Goal: Check status: Check status

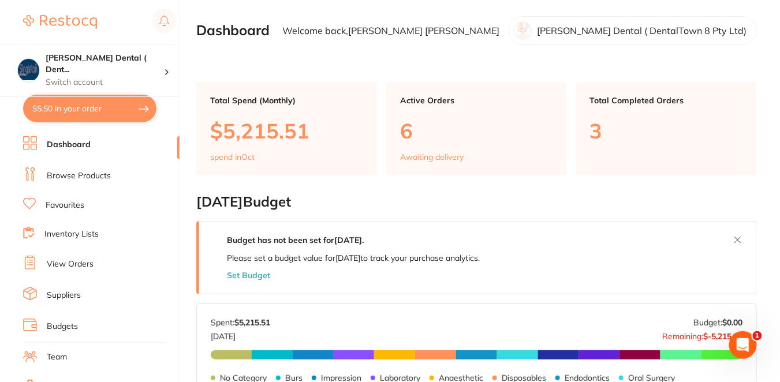
click at [89, 259] on link "View Orders" at bounding box center [70, 265] width 47 height 12
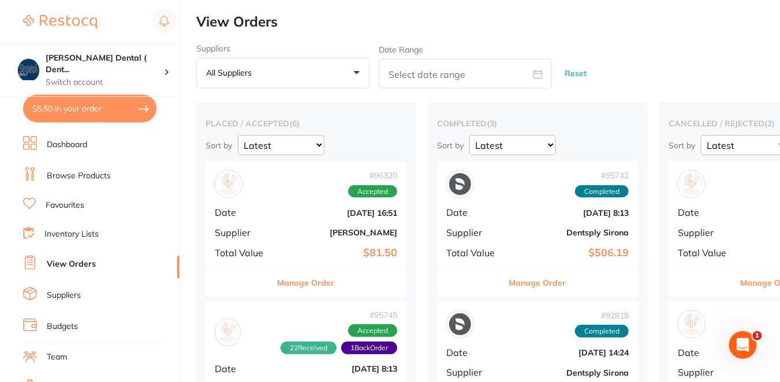
click at [289, 203] on div "# 96320 Accepted Date Oct 9 2025, 16:51 Supplier Henry Schein Halas Total Value…" at bounding box center [305, 214] width 201 height 107
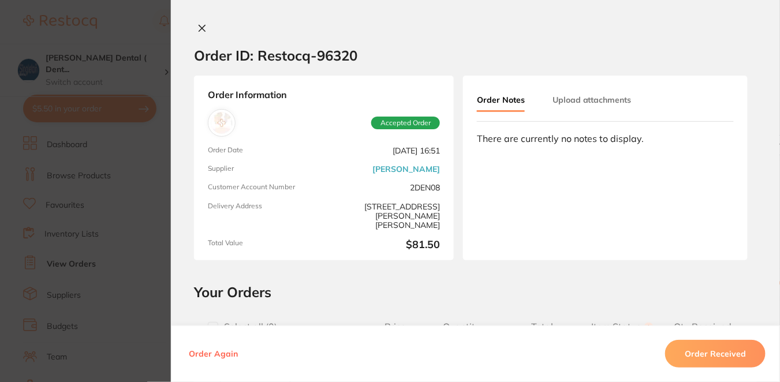
click at [144, 240] on section "Order ID: Restocq- 96320 Order Information Accepted Order Order Date Oct 9 2025…" at bounding box center [390, 191] width 780 height 382
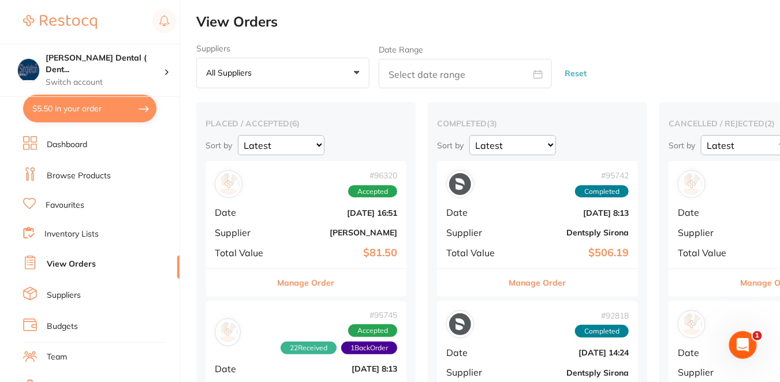
click at [364, 284] on div "Manage Order" at bounding box center [305, 282] width 201 height 28
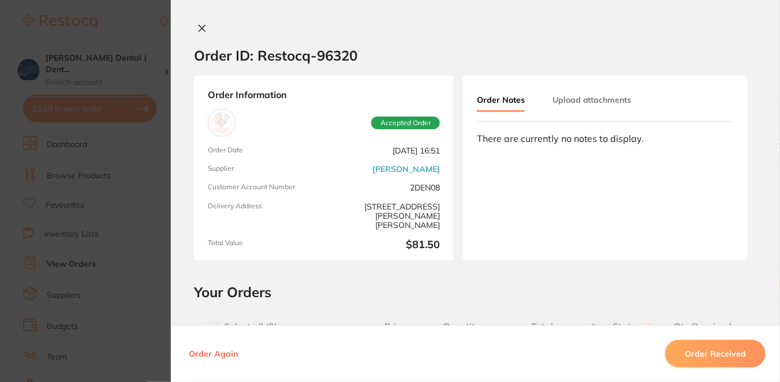
click at [198, 26] on icon at bounding box center [201, 28] width 9 height 9
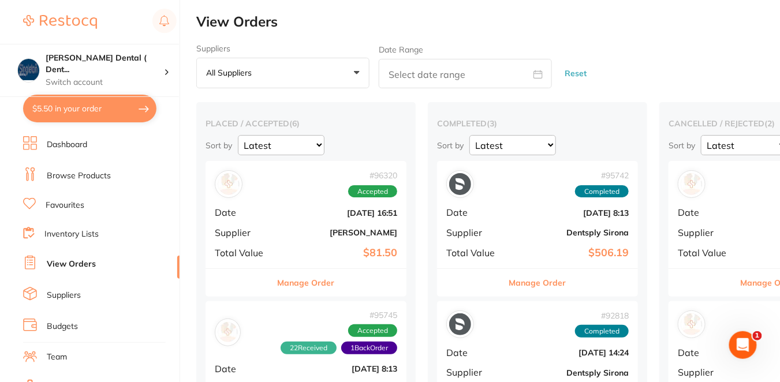
checkbox input "true"
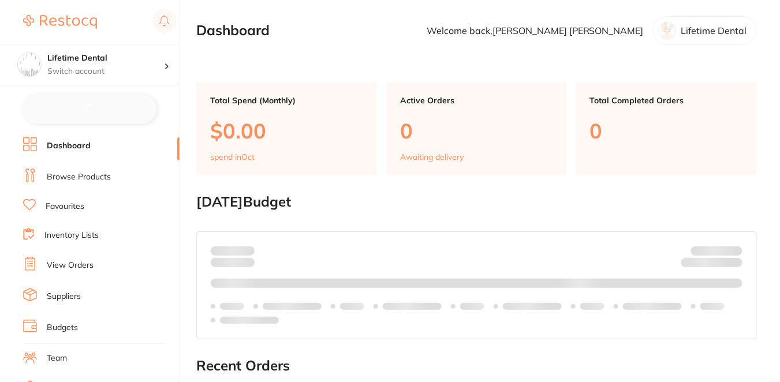
checkbox input "false"
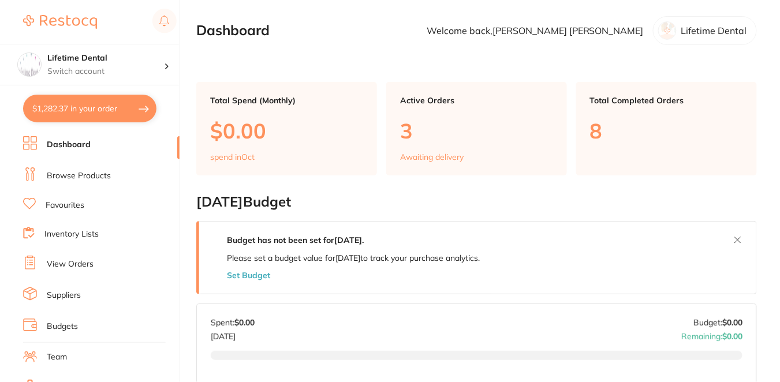
click at [74, 259] on link "View Orders" at bounding box center [70, 265] width 47 height 12
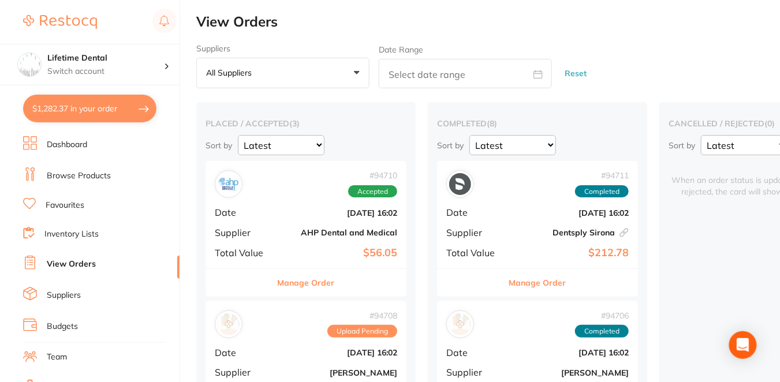
click at [320, 287] on button "Manage Order" at bounding box center [306, 283] width 57 height 28
